Goal: Task Accomplishment & Management: Complete application form

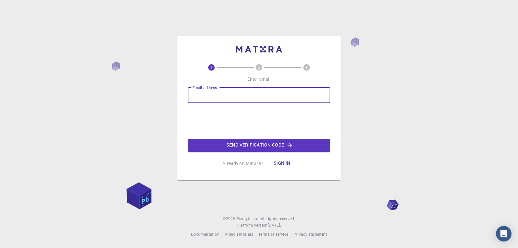
click at [205, 98] on input "Email address" at bounding box center [259, 95] width 142 height 16
type input "[EMAIL_ADDRESS][DOMAIN_NAME]"
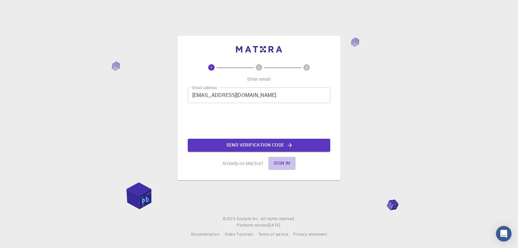
click at [283, 162] on button "Sign in" at bounding box center [281, 163] width 27 height 13
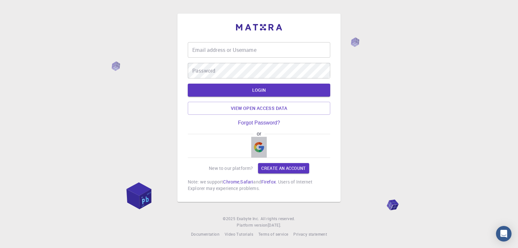
click at [261, 147] on img "button" at bounding box center [259, 147] width 10 height 10
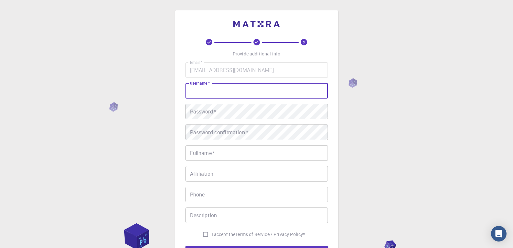
click at [205, 90] on input "username   *" at bounding box center [256, 91] width 142 height 16
type input "Hani"
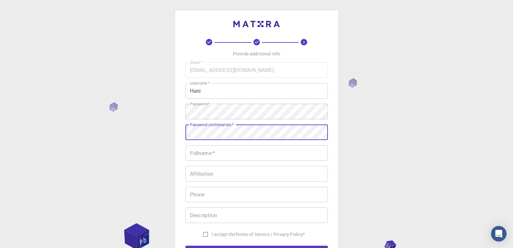
click at [211, 152] on input "Fullname   *" at bounding box center [256, 153] width 142 height 16
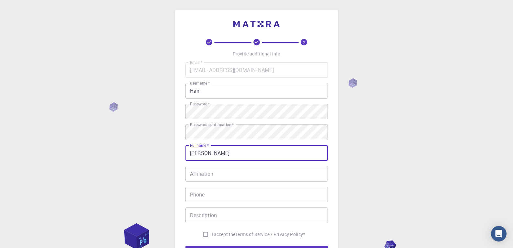
type input "[PERSON_NAME]"
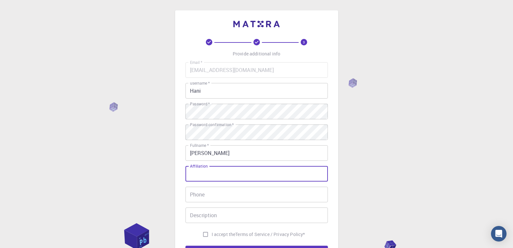
click at [211, 175] on input "Affiliation" at bounding box center [256, 174] width 142 height 16
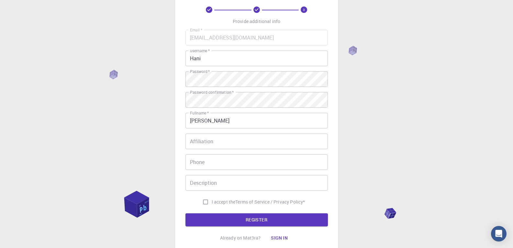
click at [335, 163] on div "3 Provide additional info Email   * [EMAIL_ADDRESS][DOMAIN_NAME] Email   * user…" at bounding box center [256, 116] width 163 height 276
click at [225, 204] on span "I accept the" at bounding box center [224, 201] width 24 height 6
click at [212, 204] on input "I accept the Terms of Service / Privacy Policy *" at bounding box center [205, 201] width 12 height 12
checkbox input "true"
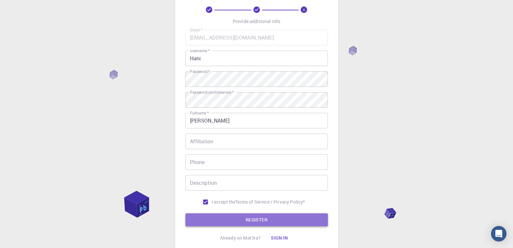
click at [261, 219] on button "REGISTER" at bounding box center [256, 219] width 142 height 13
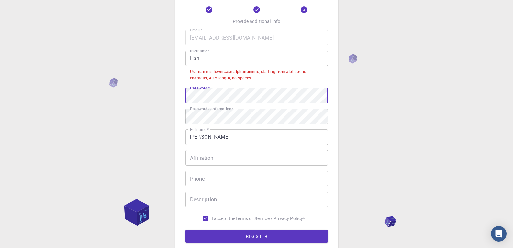
click at [172, 93] on div "3 Provide additional info Email   * [EMAIL_ADDRESS][DOMAIN_NAME] Email   * user…" at bounding box center [256, 141] width 513 height 346
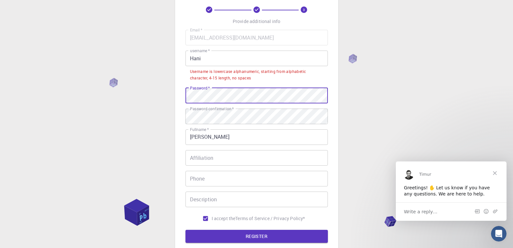
scroll to position [0, 0]
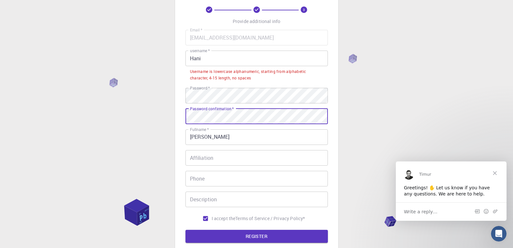
click at [175, 119] on div "3 Provide additional info Email   * [EMAIL_ADDRESS][DOMAIN_NAME] Email   * user…" at bounding box center [256, 124] width 163 height 293
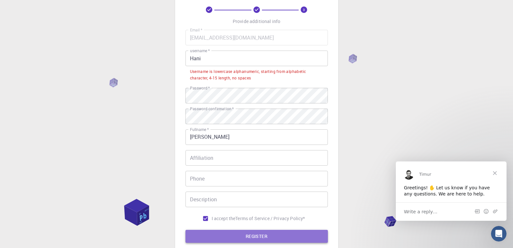
click at [293, 235] on button "REGISTER" at bounding box center [256, 235] width 142 height 13
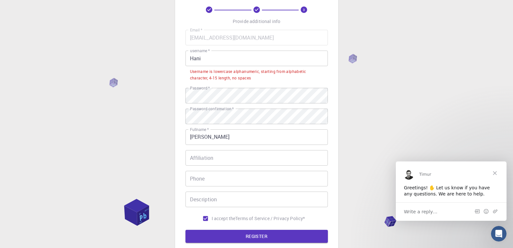
click at [220, 76] on div "Username is lowercase alphanumeric, starting from alphabetic character, 4-15 le…" at bounding box center [256, 74] width 133 height 13
click at [216, 58] on input "Hani" at bounding box center [256, 58] width 142 height 16
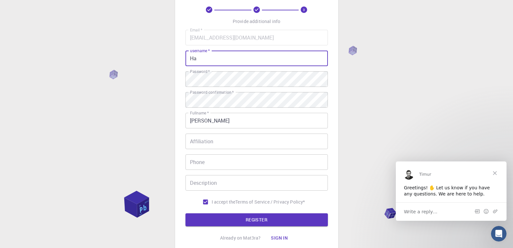
type input "H"
type input "hanihaashim"
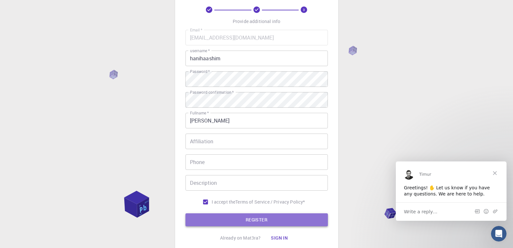
click at [270, 221] on button "REGISTER" at bounding box center [256, 219] width 142 height 13
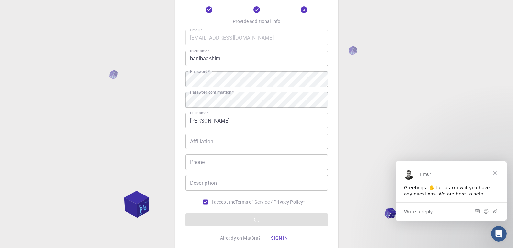
click at [497, 173] on span "Close" at bounding box center [494, 172] width 23 height 23
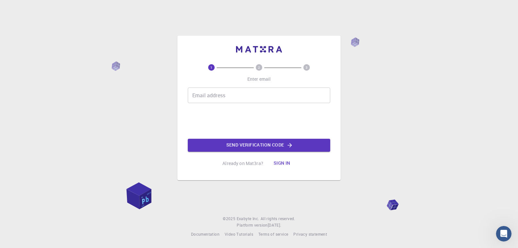
click at [226, 97] on input "Email address" at bounding box center [259, 95] width 142 height 16
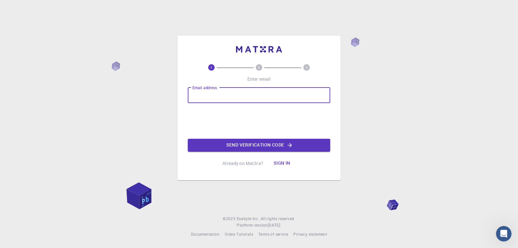
type input "[EMAIL_ADDRESS][DOMAIN_NAME]"
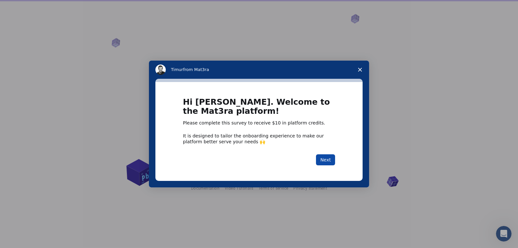
click at [328, 159] on button "Next" at bounding box center [325, 159] width 19 height 11
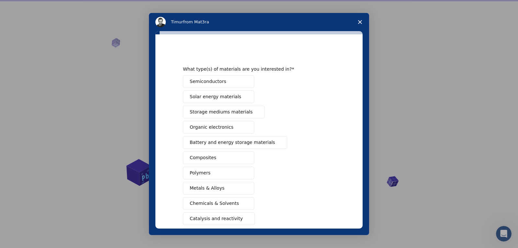
scroll to position [65, 0]
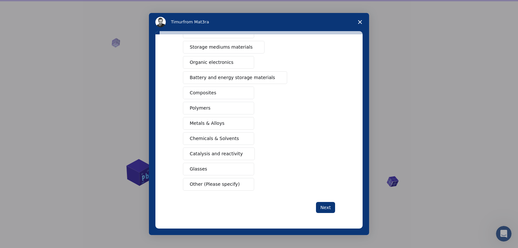
click at [234, 184] on button "Other (Please specify)" at bounding box center [218, 184] width 71 height 13
